Goal: Transaction & Acquisition: Purchase product/service

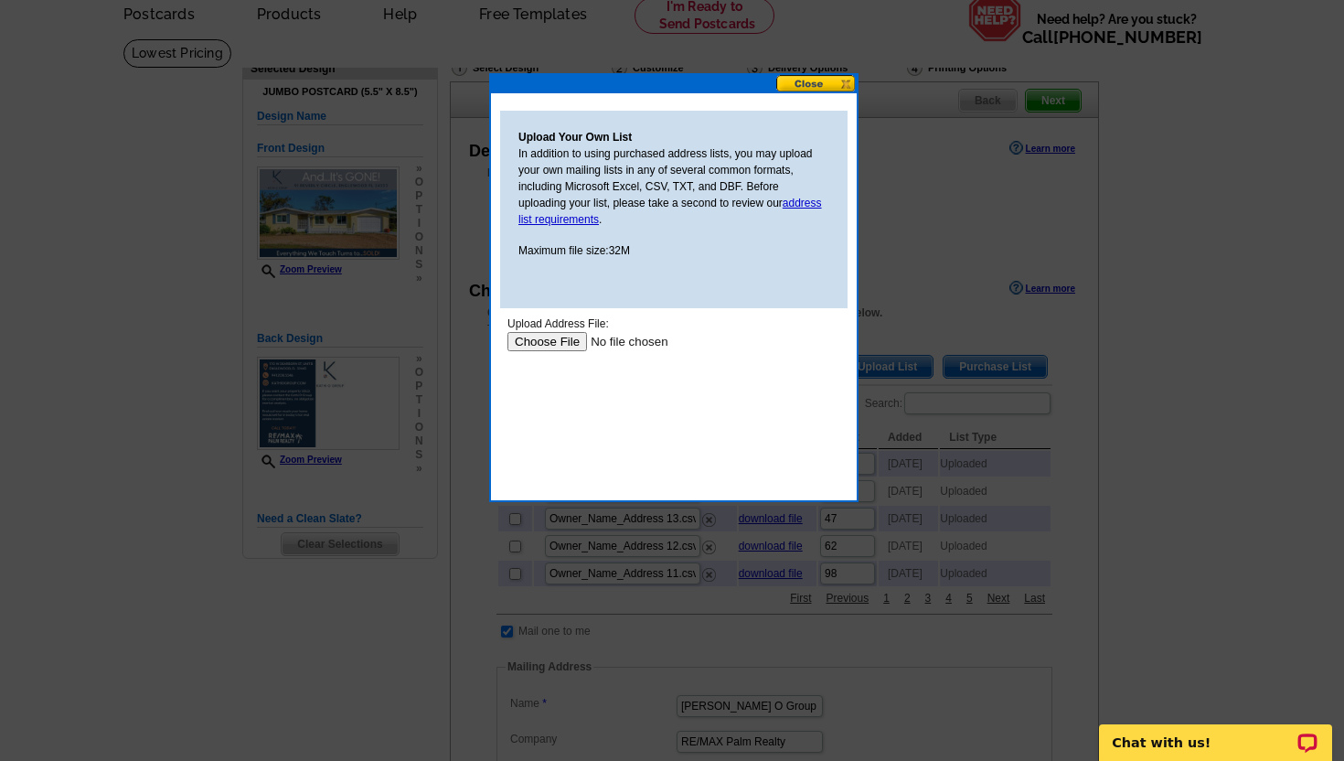
click at [798, 81] on button at bounding box center [816, 83] width 80 height 17
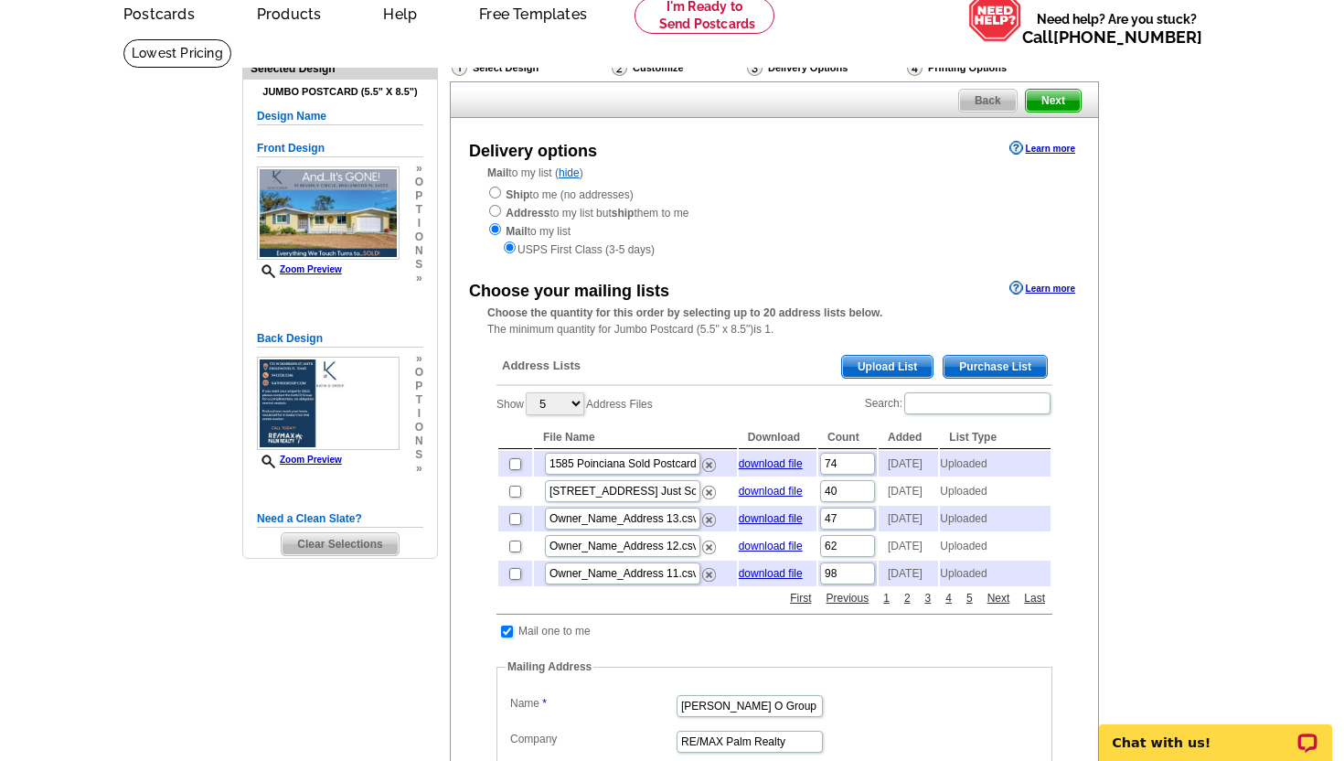
click at [867, 364] on span "Upload List" at bounding box center [887, 367] width 90 height 22
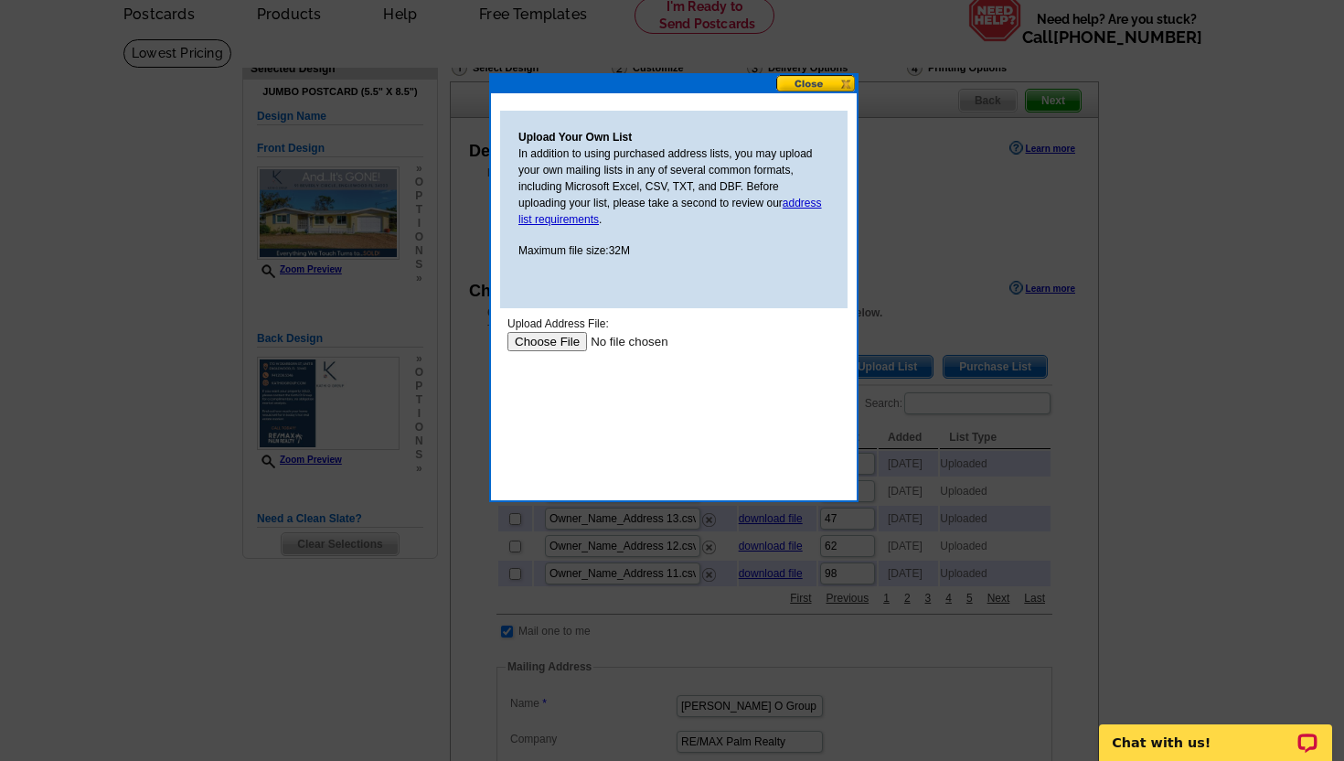
click at [556, 343] on input "file" at bounding box center [622, 341] width 231 height 19
click at [540, 340] on input "file" at bounding box center [622, 341] width 231 height 19
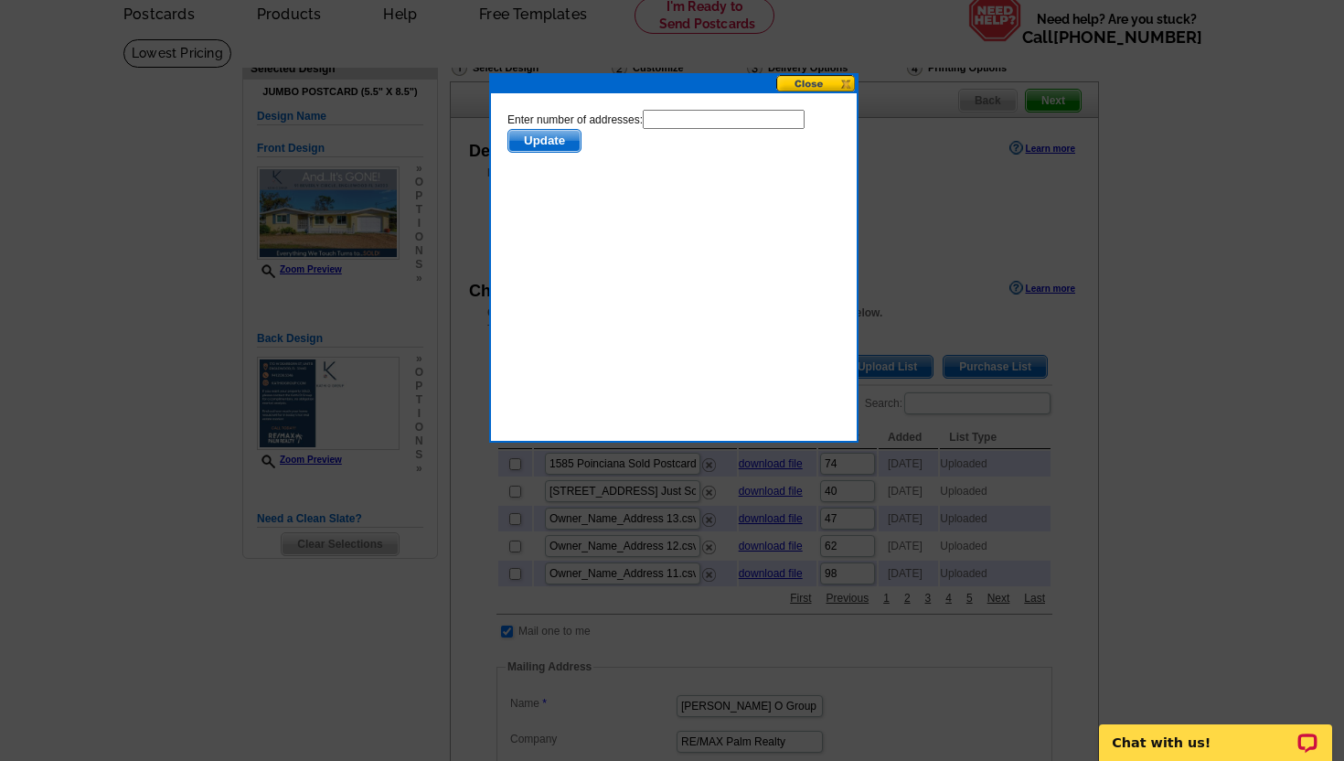
click at [716, 122] on input "text" at bounding box center [724, 119] width 162 height 19
type input "99"
click at [551, 143] on span "Update" at bounding box center [544, 141] width 72 height 22
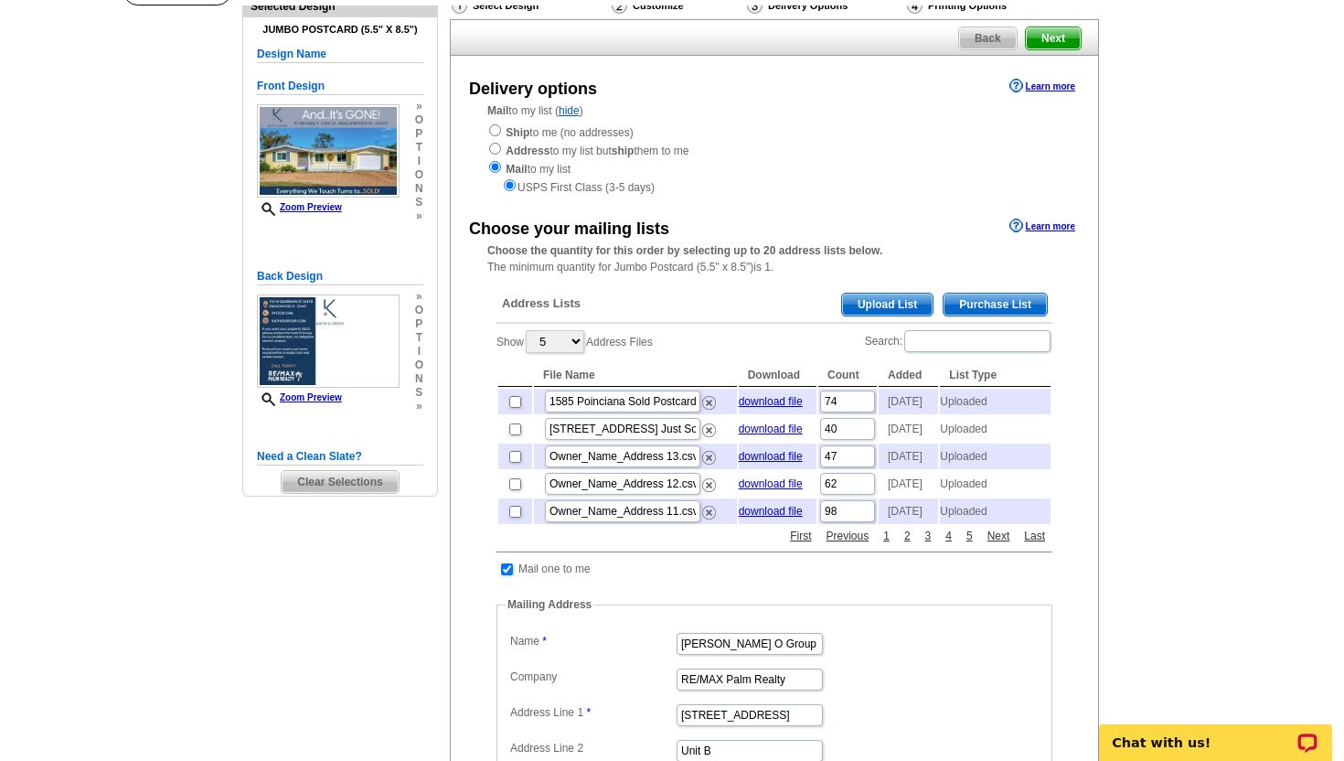
scroll to position [147, 0]
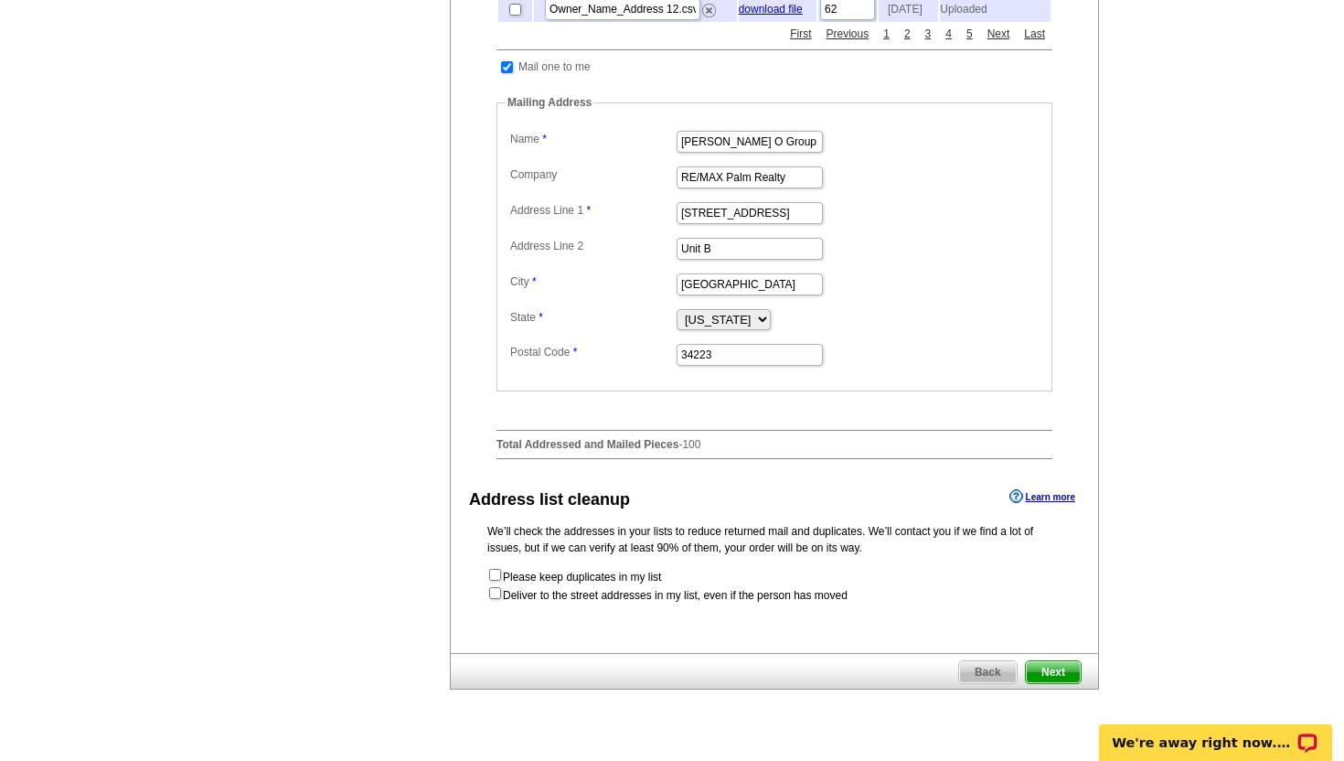
scroll to position [675, 0]
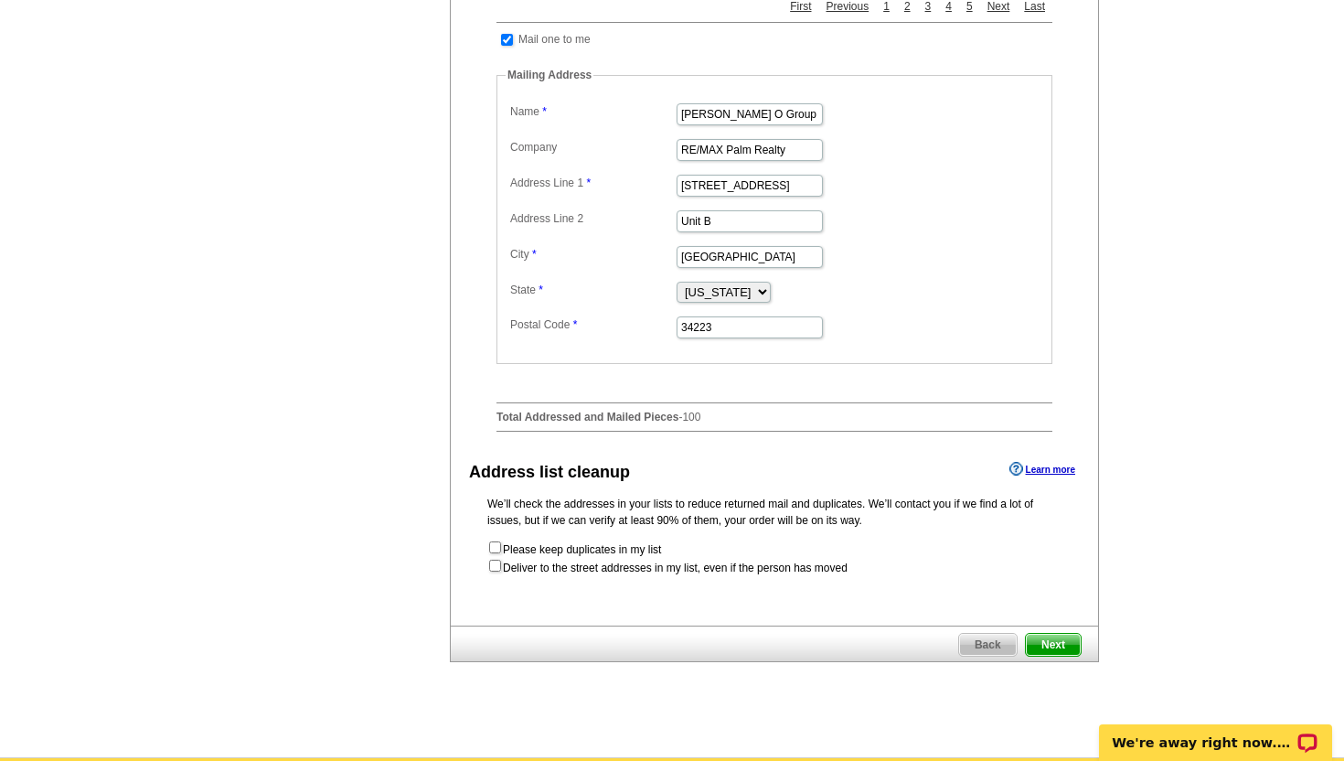
click at [1061, 655] on span "Next" at bounding box center [1053, 644] width 55 height 22
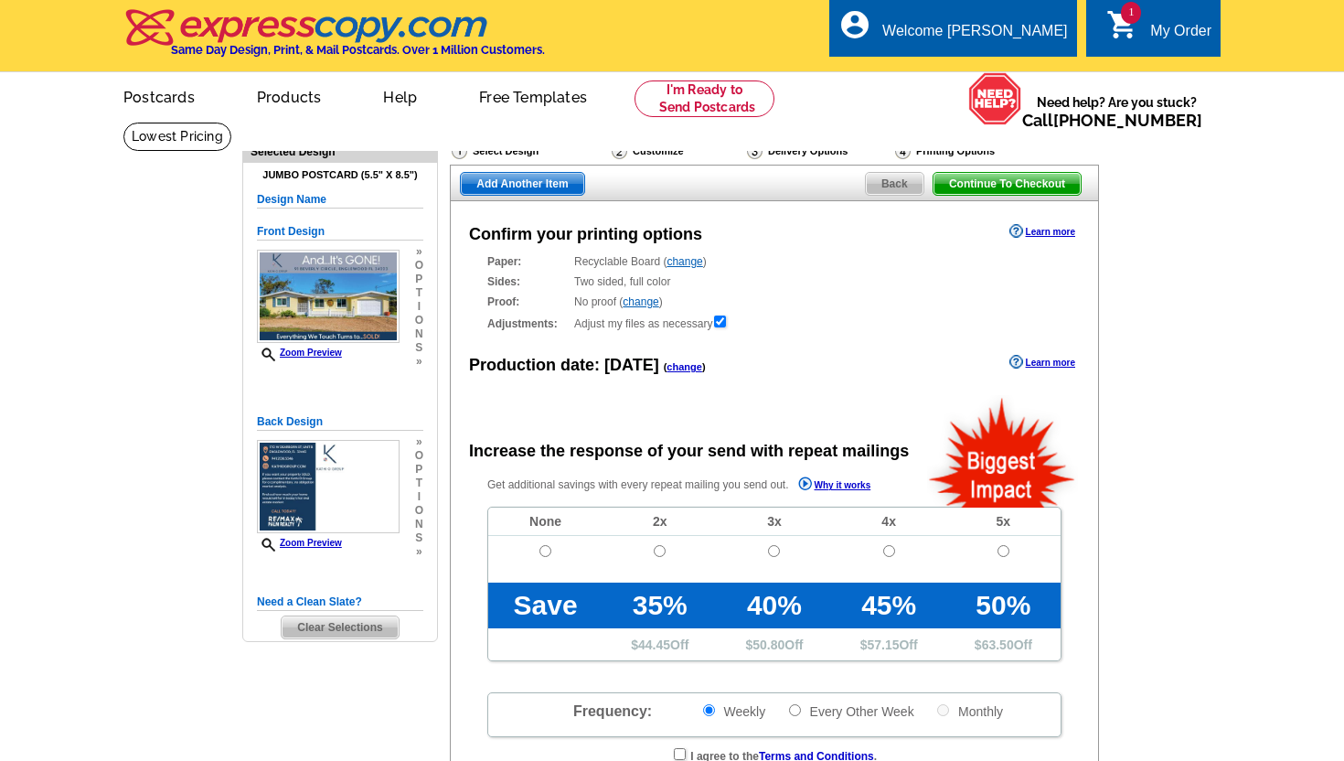
radio input "false"
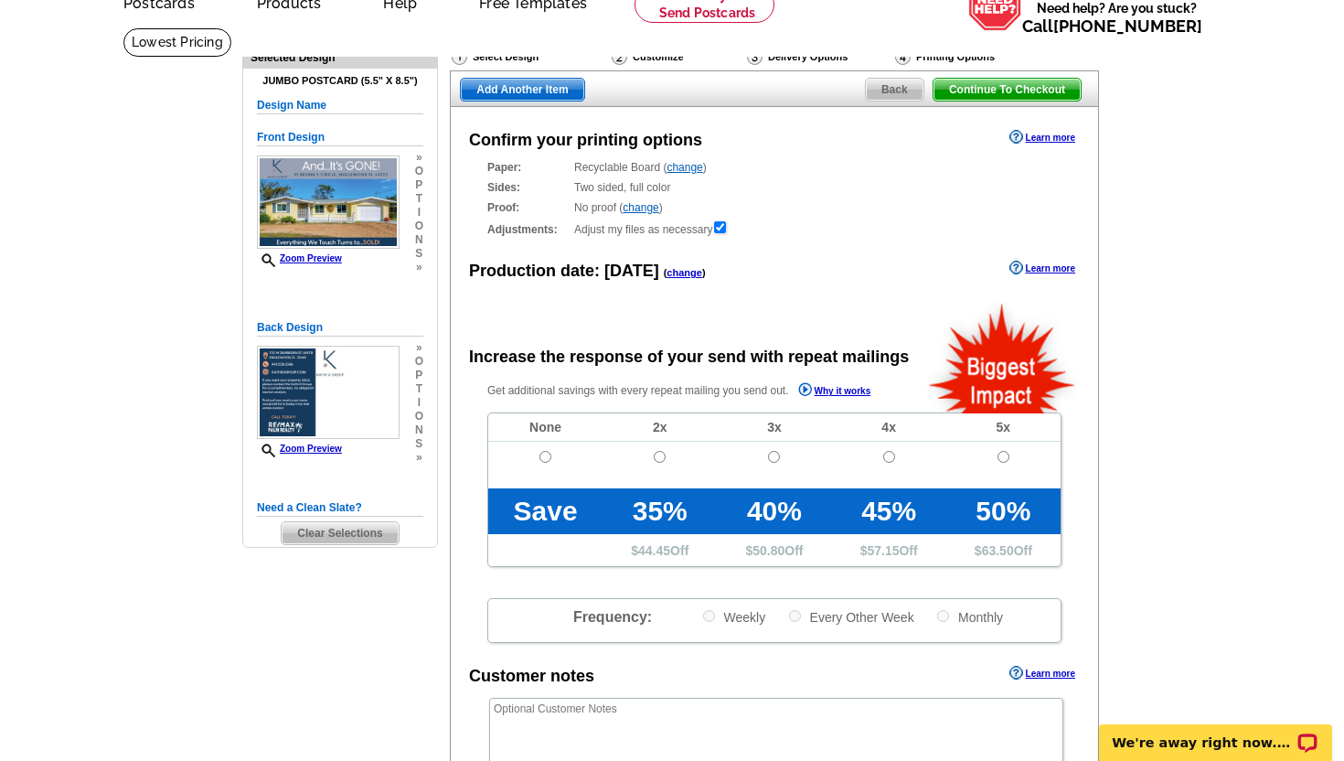
scroll to position [100, 0]
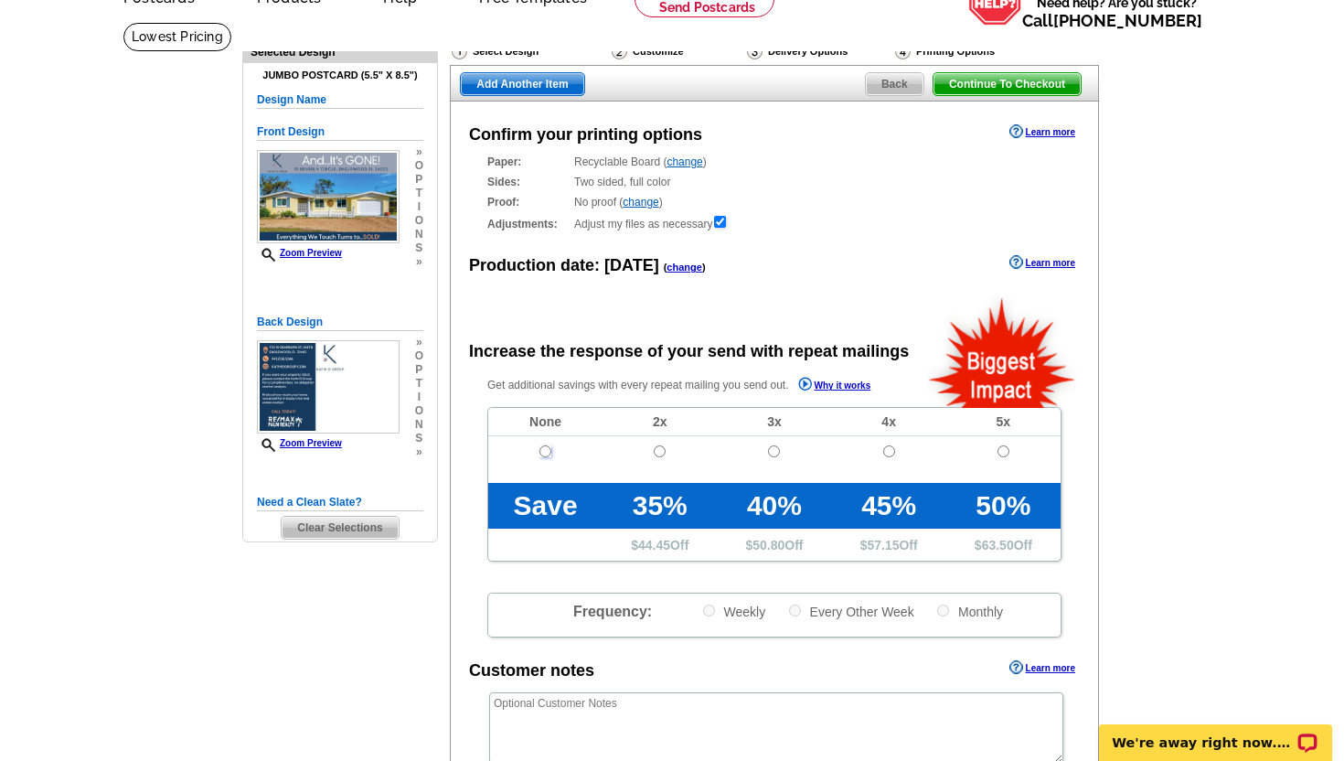
click at [541, 453] on input "radio" at bounding box center [545, 451] width 12 height 12
radio input "true"
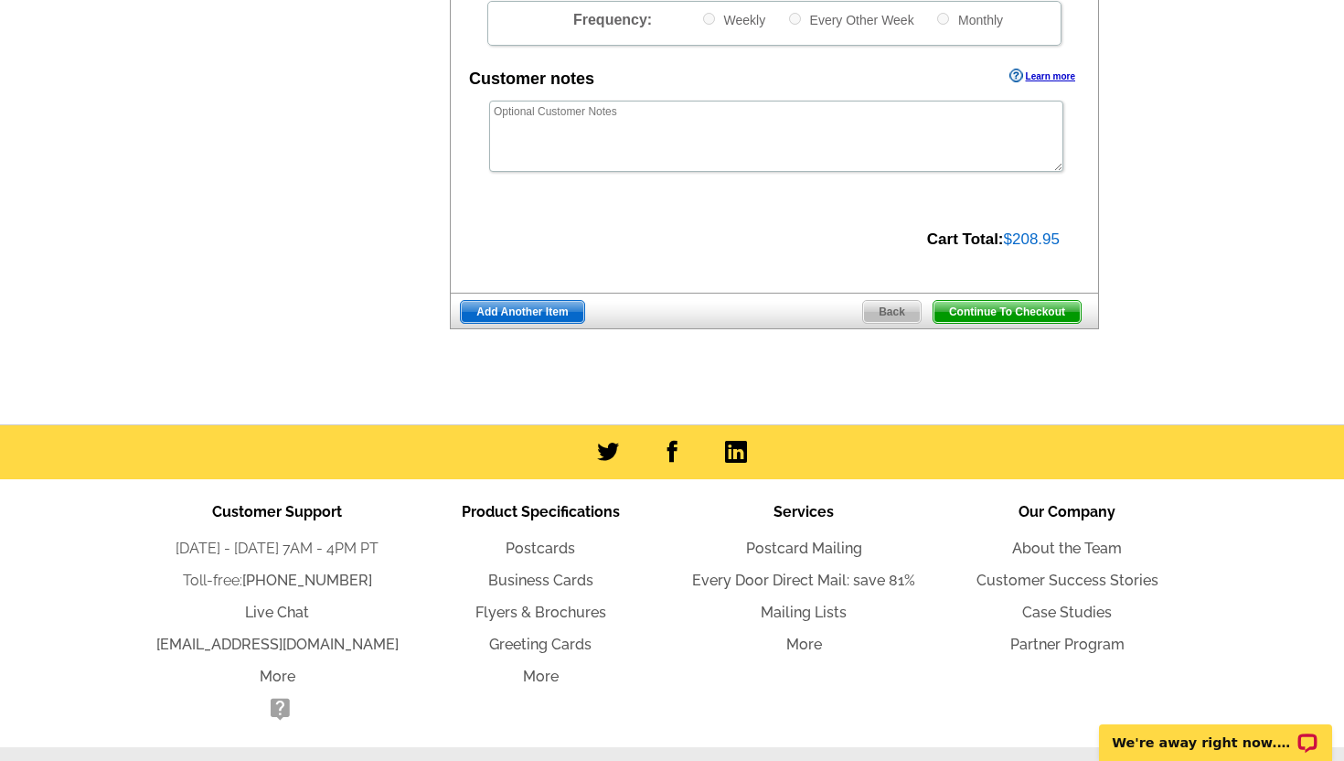
scroll to position [695, 0]
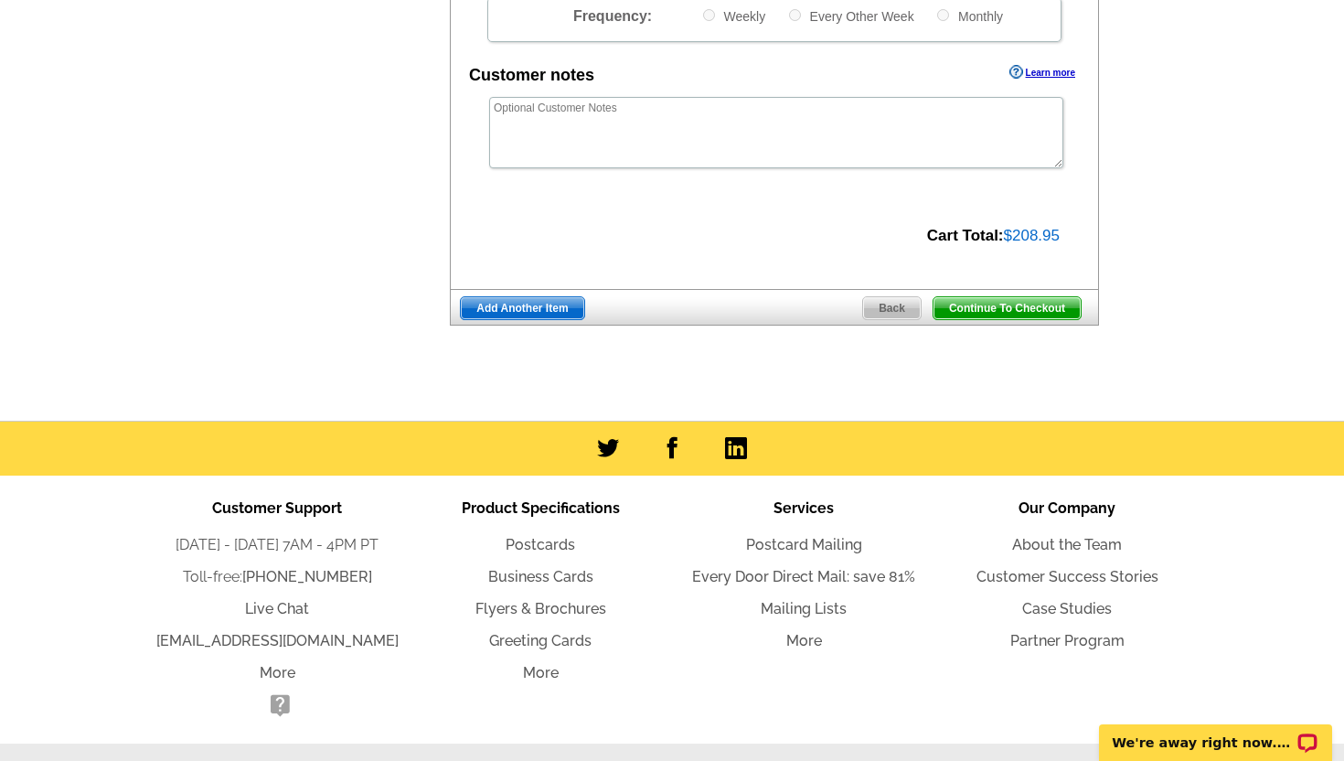
click at [994, 306] on span "Continue To Checkout" at bounding box center [1006, 308] width 147 height 22
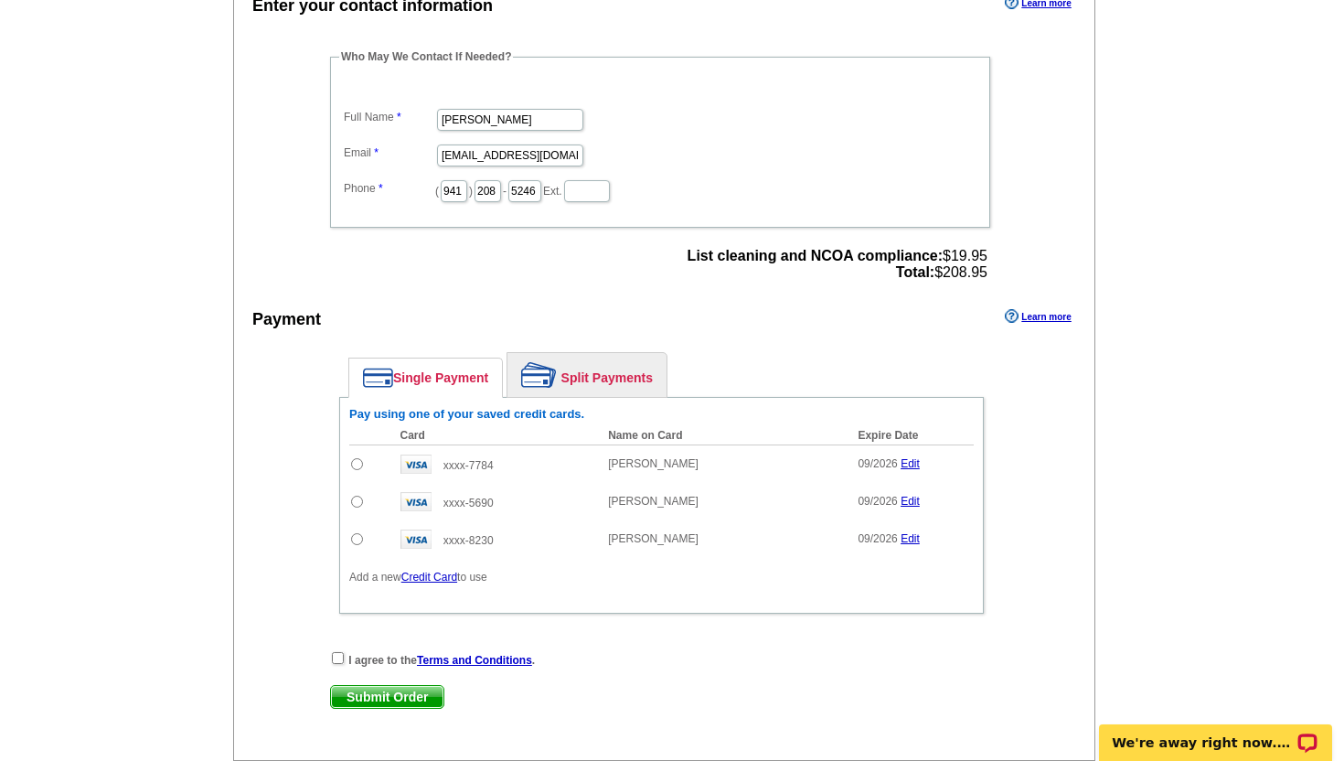
scroll to position [540, 0]
click at [359, 501] on input "radio" at bounding box center [357, 503] width 12 height 12
radio input "true"
click at [337, 659] on input "checkbox" at bounding box center [338, 660] width 12 height 12
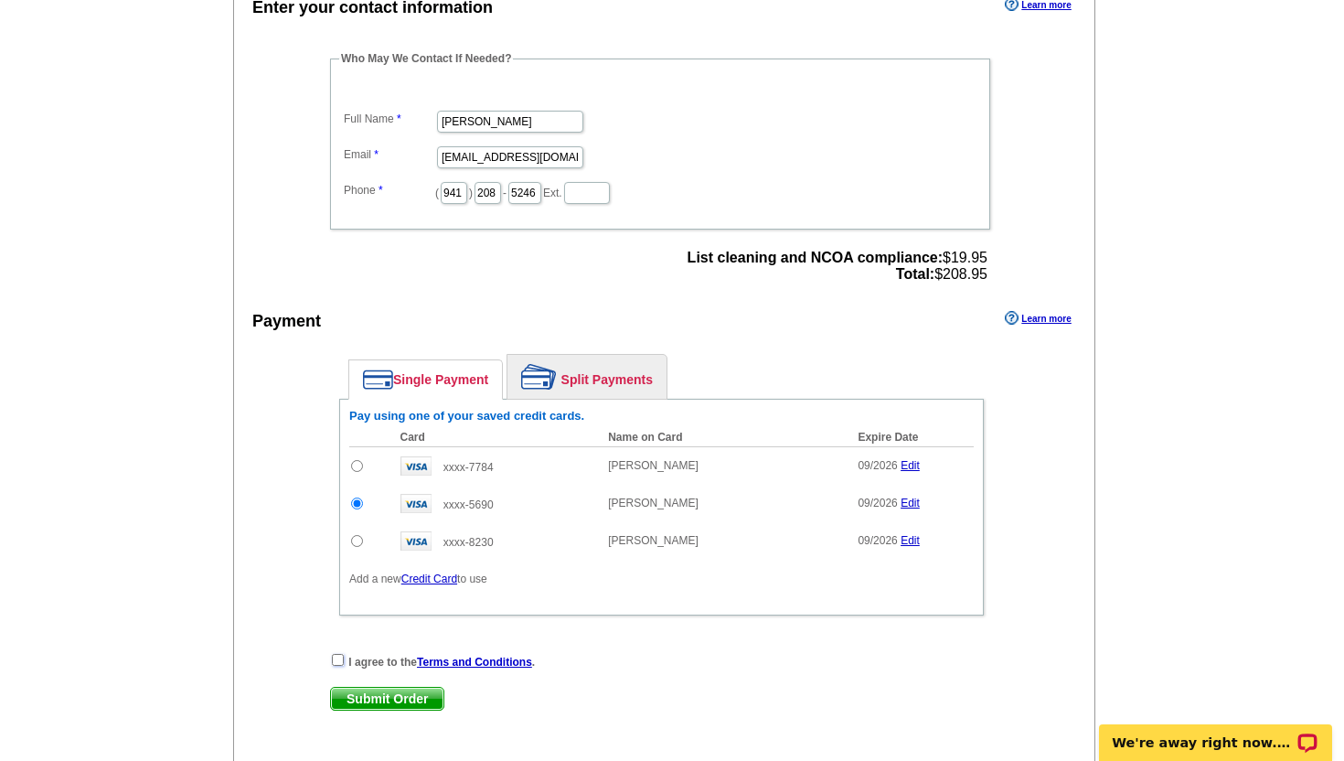
checkbox input "true"
click at [367, 705] on span "Submit Order" at bounding box center [387, 698] width 112 height 22
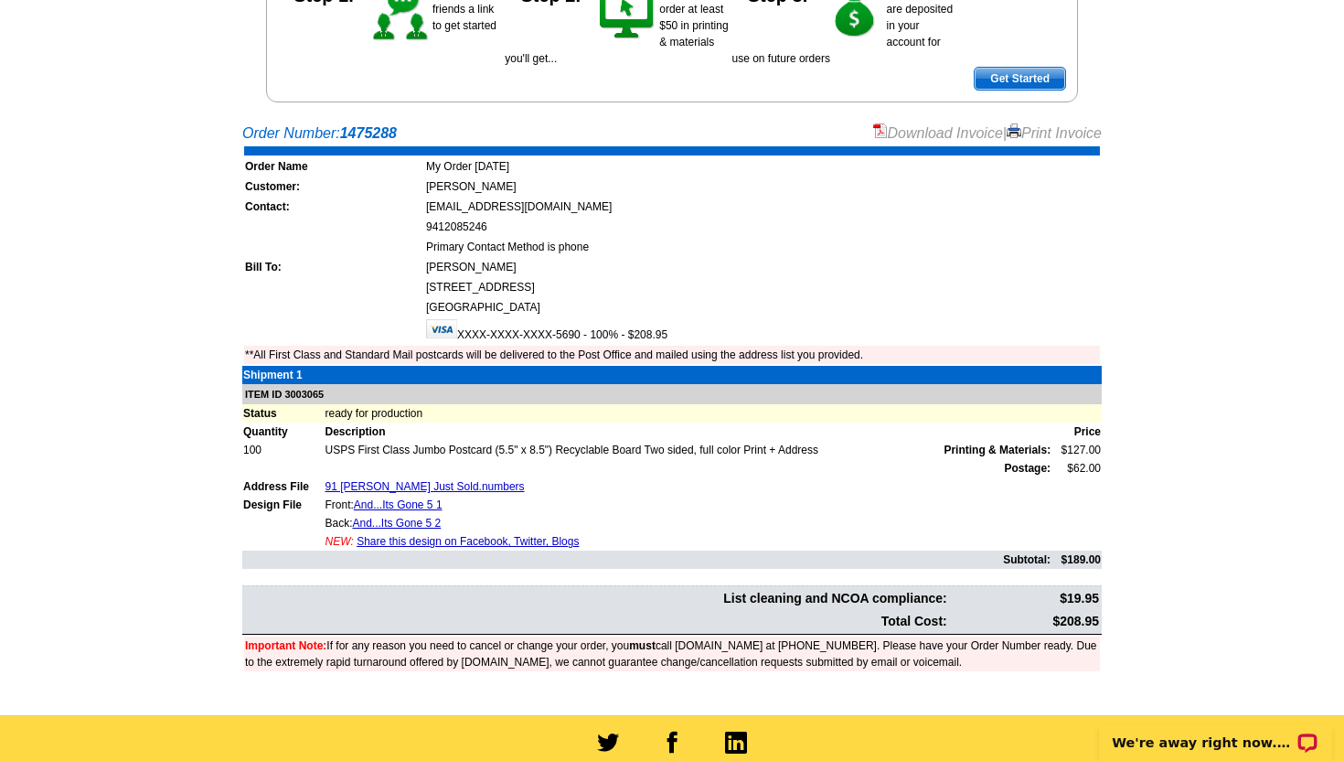
scroll to position [277, 0]
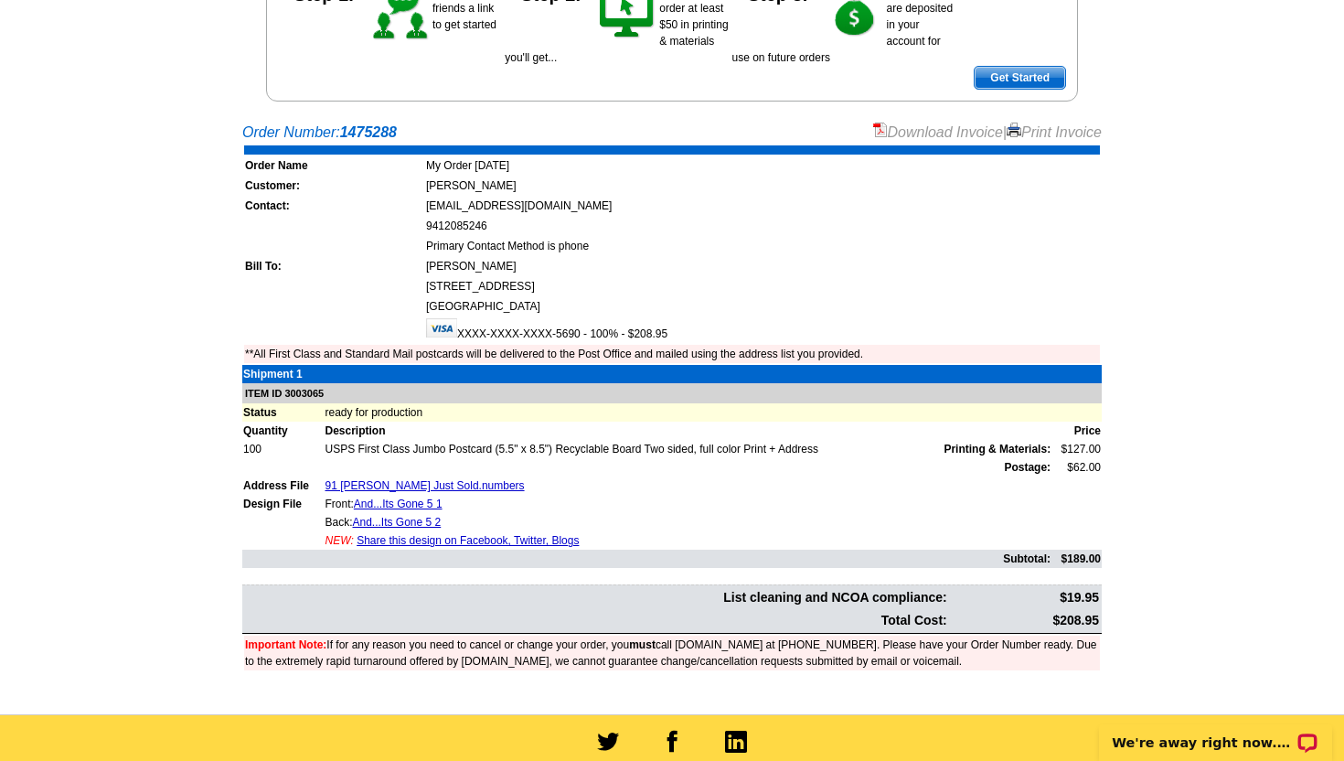
click at [922, 133] on link "Download Invoice" at bounding box center [938, 132] width 130 height 16
